Goal: Information Seeking & Learning: Learn about a topic

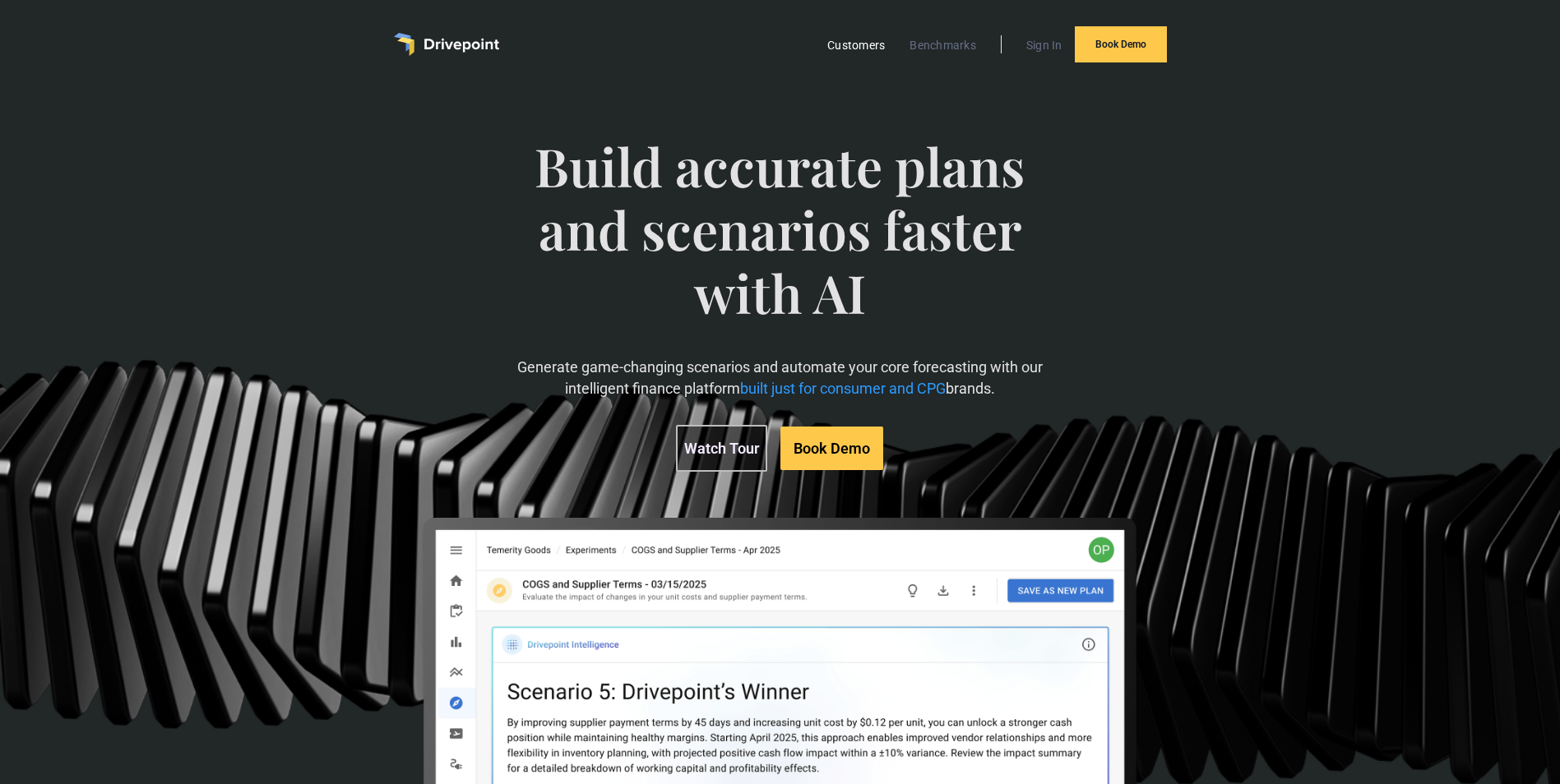
click at [850, 35] on link "Customers" at bounding box center [856, 45] width 74 height 22
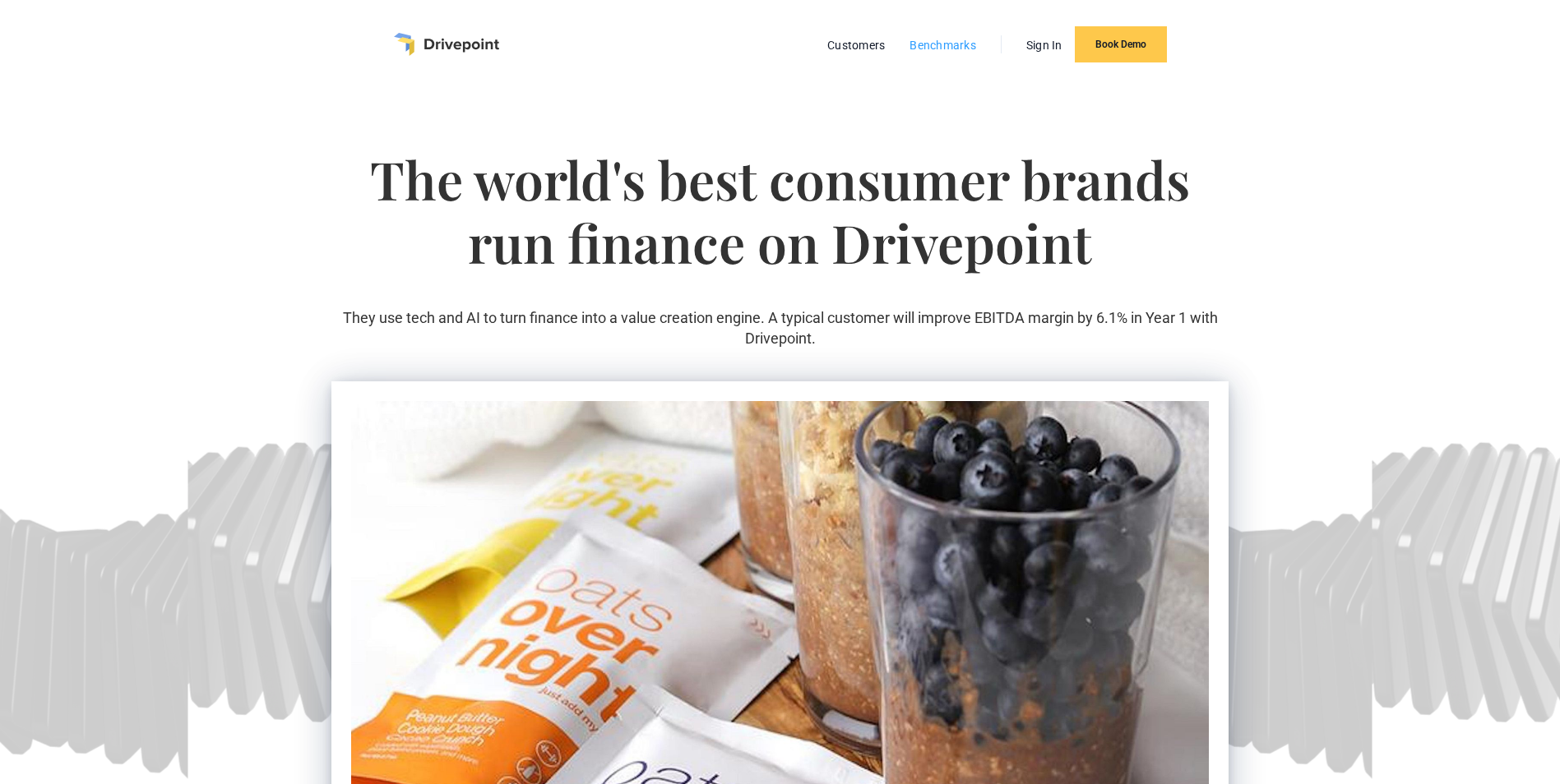
click at [945, 39] on link "Benchmarks" at bounding box center [943, 45] width 83 height 22
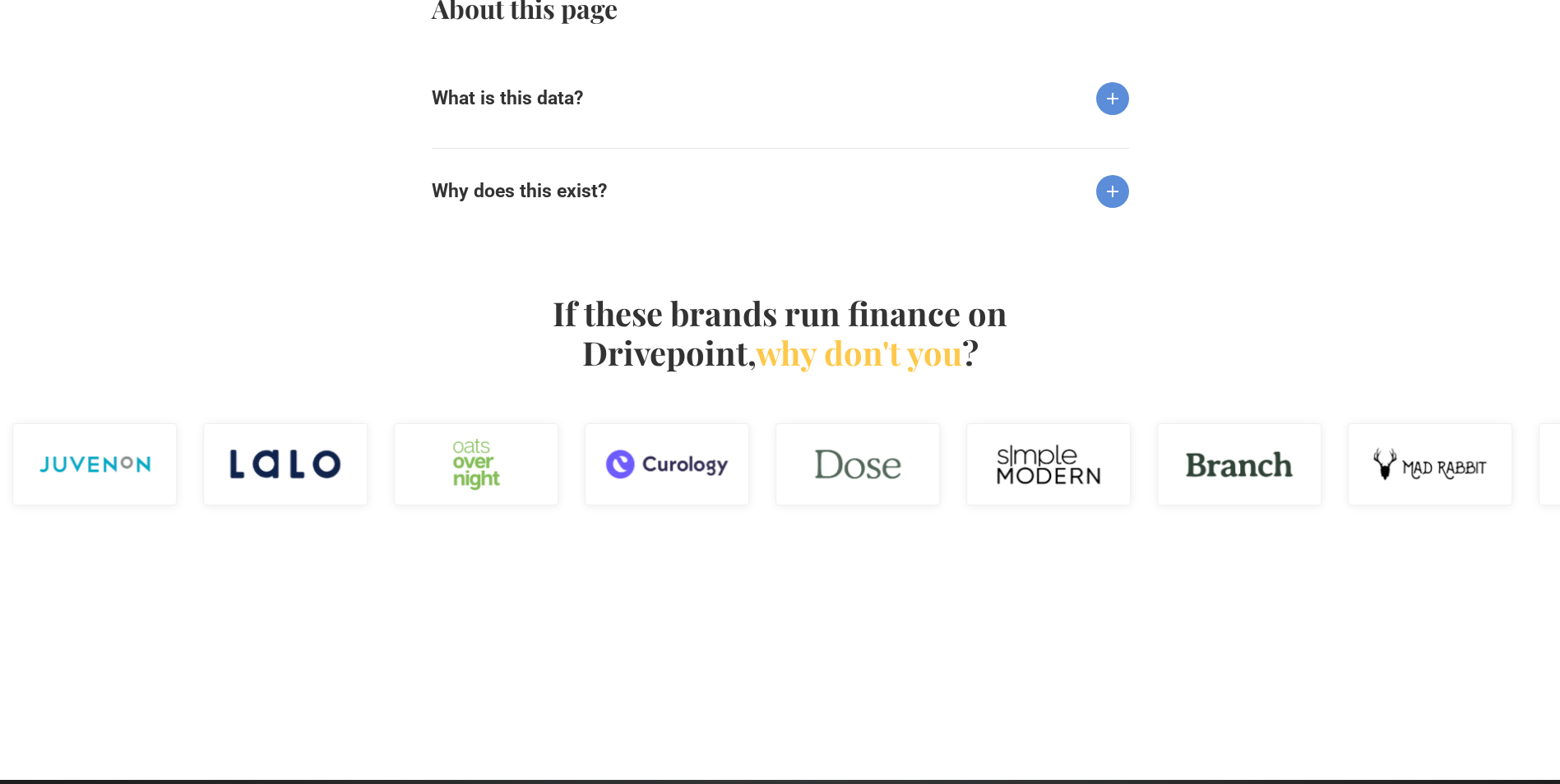
scroll to position [1808, 0]
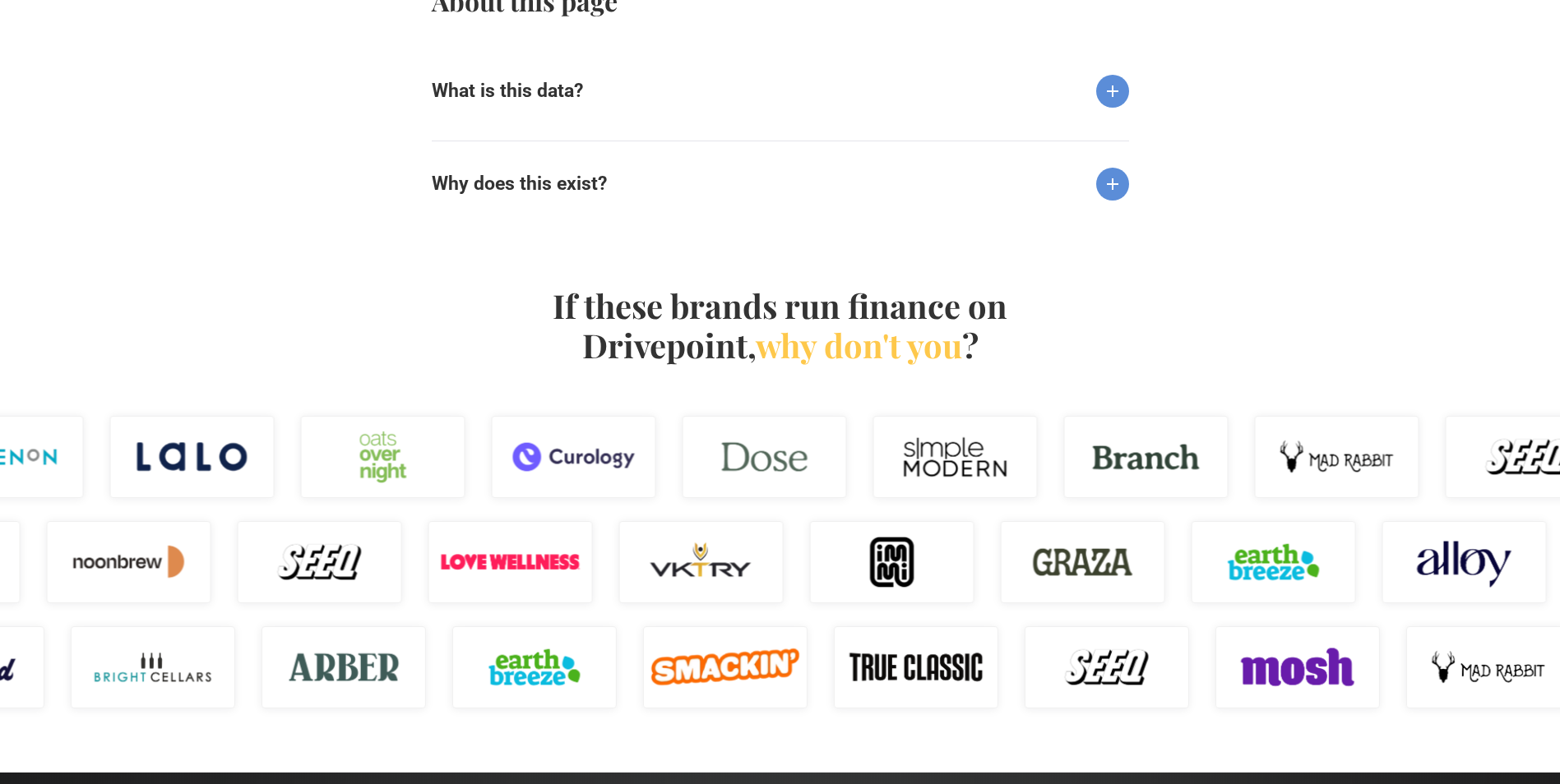
click at [1121, 92] on img at bounding box center [1113, 91] width 33 height 33
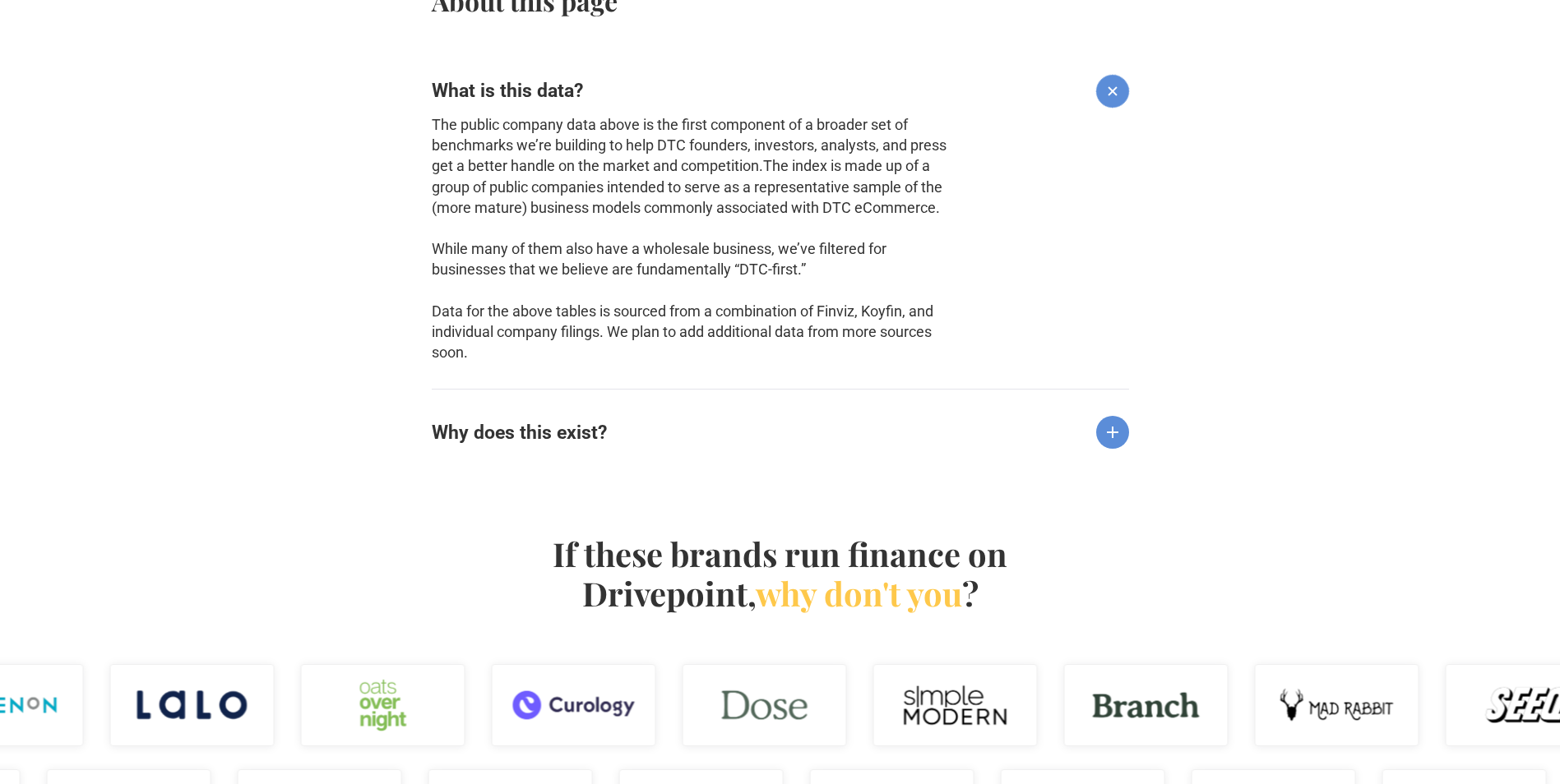
click at [1110, 437] on img at bounding box center [1113, 432] width 33 height 33
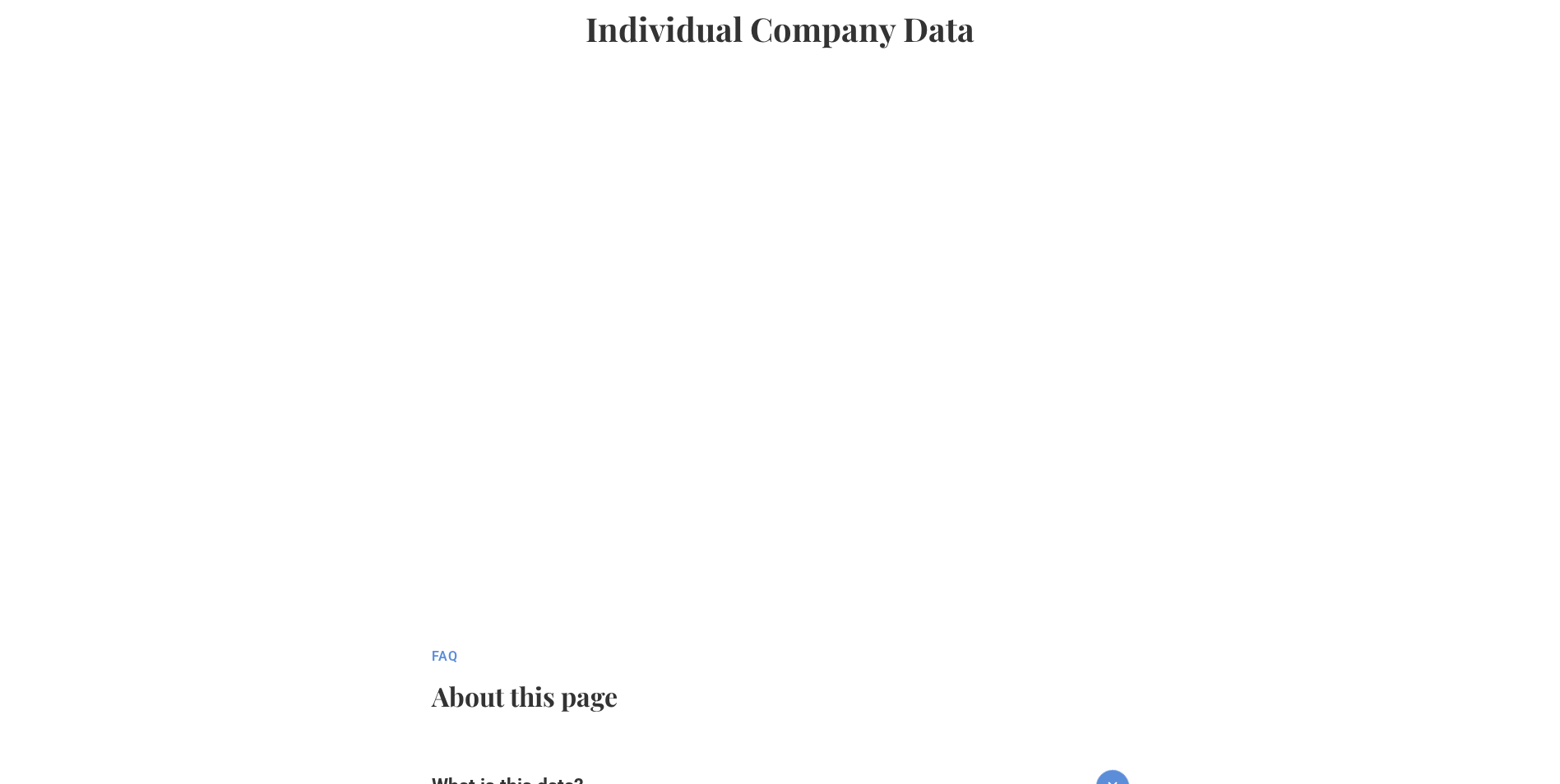
scroll to position [461, 0]
